Goal: Task Accomplishment & Management: Use online tool/utility

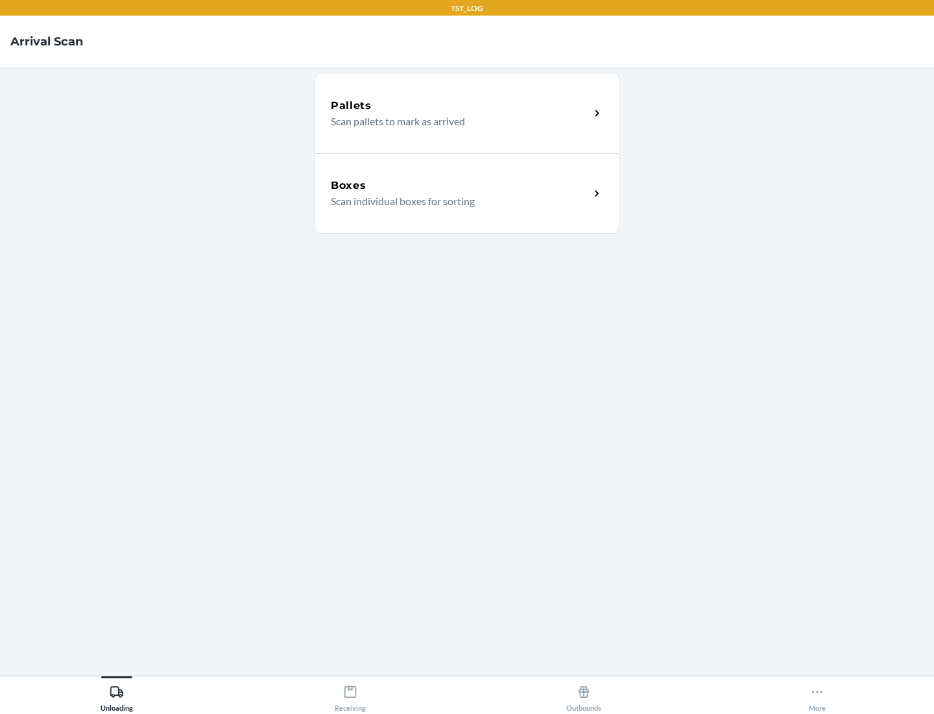
click at [460, 186] on div "Boxes" at bounding box center [460, 186] width 259 height 16
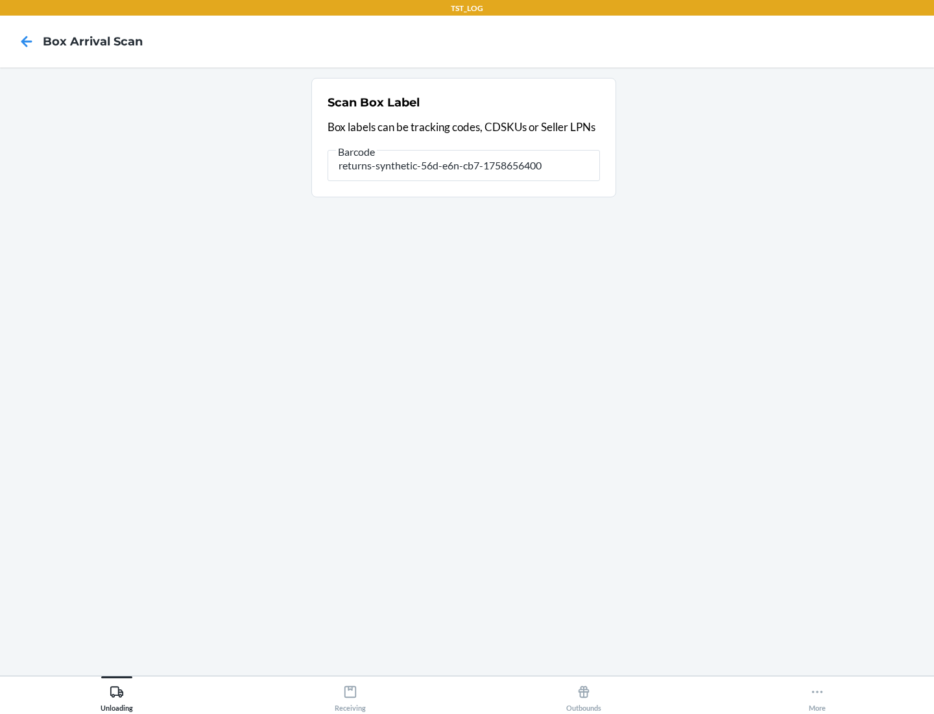
type input "returns-synthetic-56d-e6n-cb7-1758656400"
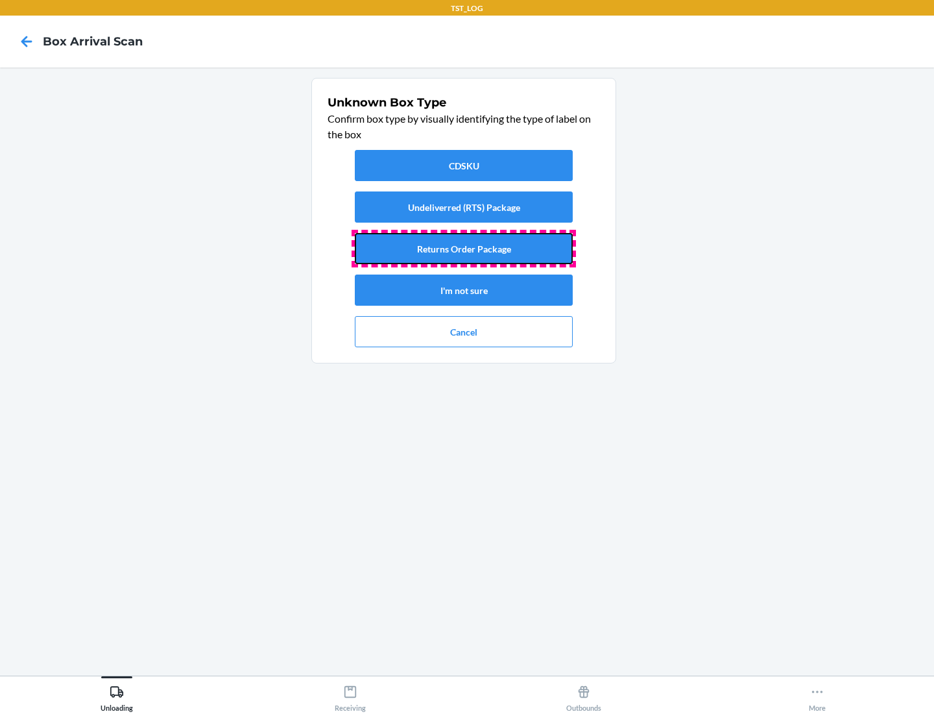
click at [464, 249] on button "Returns Order Package" at bounding box center [464, 248] width 218 height 31
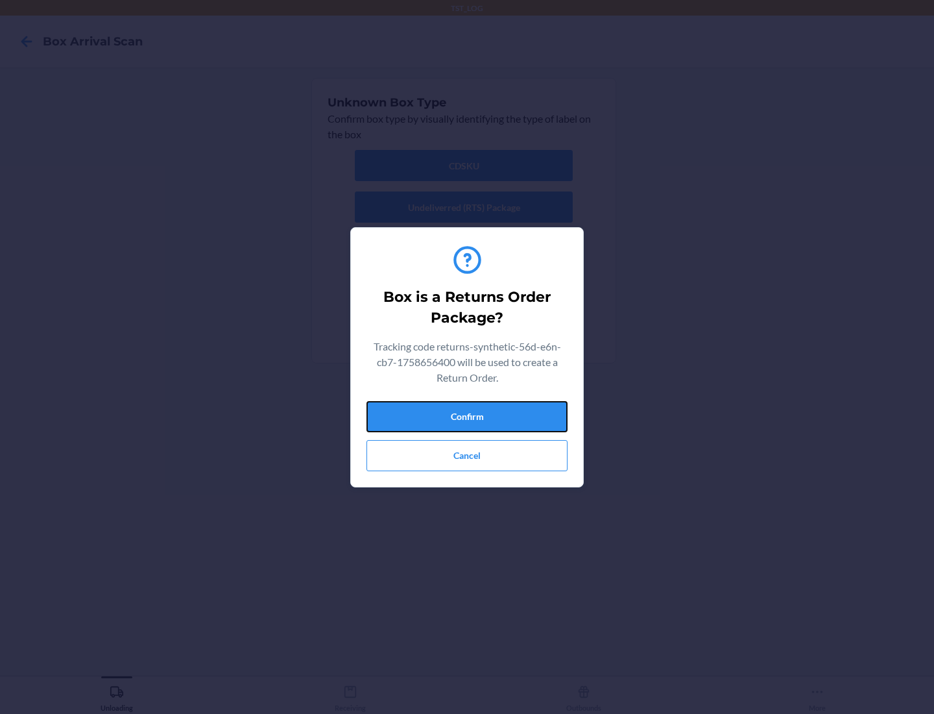
click at [467, 416] on button "Confirm" at bounding box center [467, 416] width 201 height 31
